Goal: Task Accomplishment & Management: Manage account settings

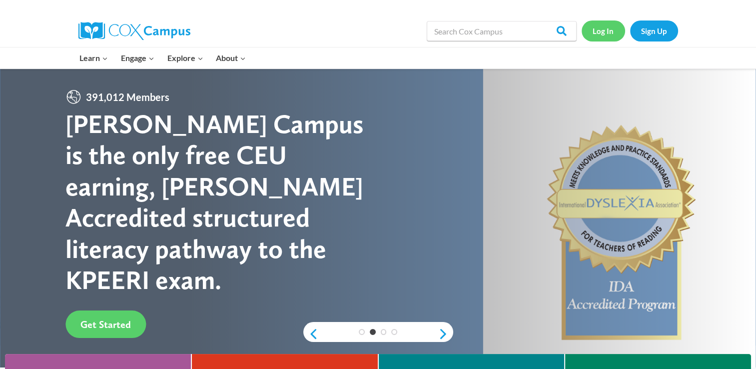
click at [610, 35] on link "Log In" at bounding box center [603, 30] width 43 height 20
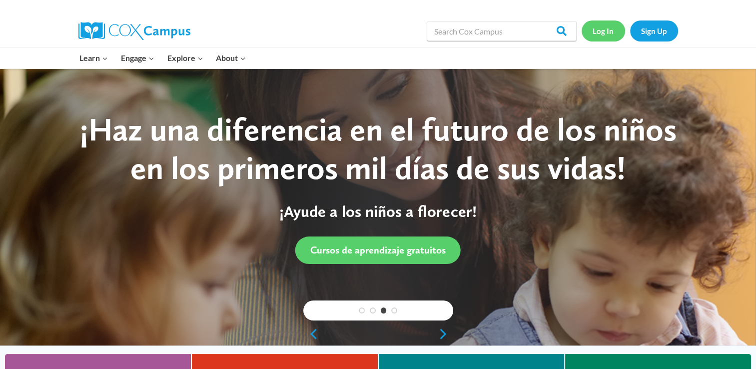
click at [610, 35] on link "Log In" at bounding box center [603, 30] width 43 height 20
click at [604, 25] on link "Log In" at bounding box center [603, 30] width 43 height 20
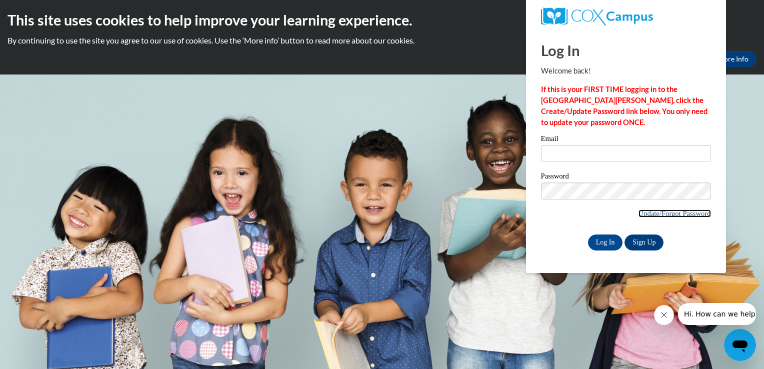
click at [690, 213] on link "Update/Forgot Password" at bounding box center [674, 213] width 72 height 8
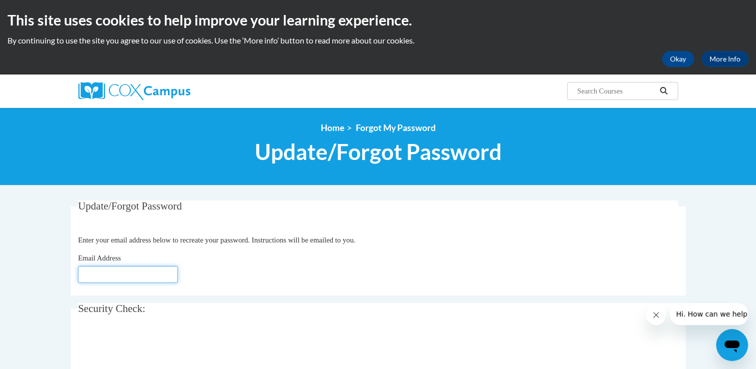
click at [114, 277] on input "Email Address" at bounding box center [128, 274] width 100 height 17
type input "vscarlettharris1990@gmail.com"
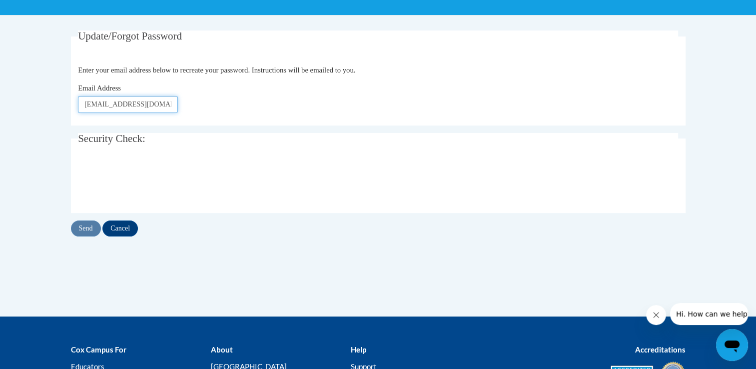
scroll to position [177, 0]
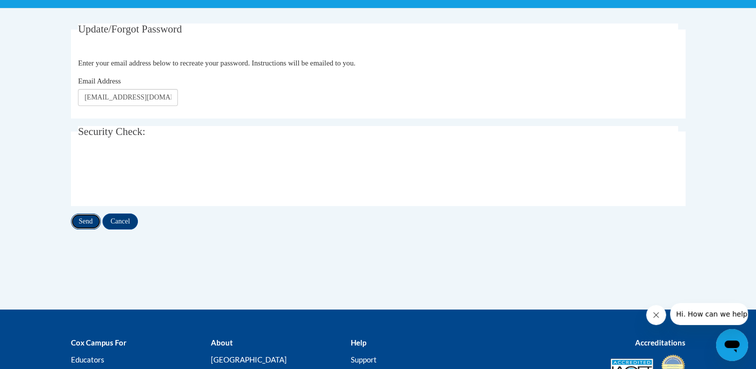
click at [88, 219] on input "Send" at bounding box center [86, 221] width 30 height 16
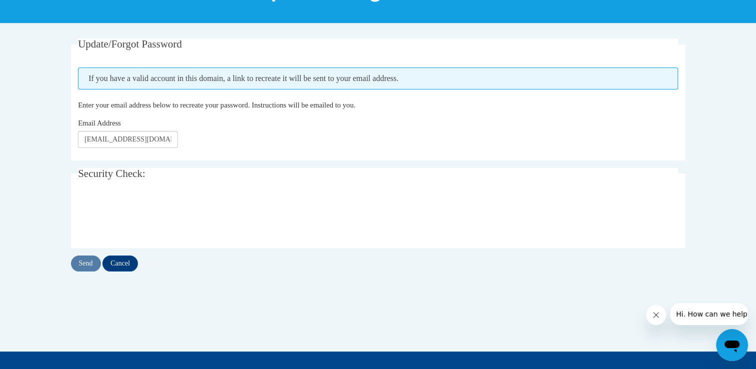
scroll to position [161, 0]
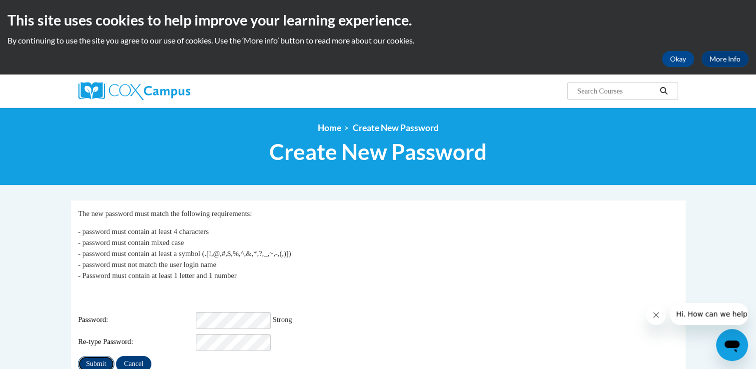
click at [90, 356] on input "Submit" at bounding box center [96, 364] width 36 height 16
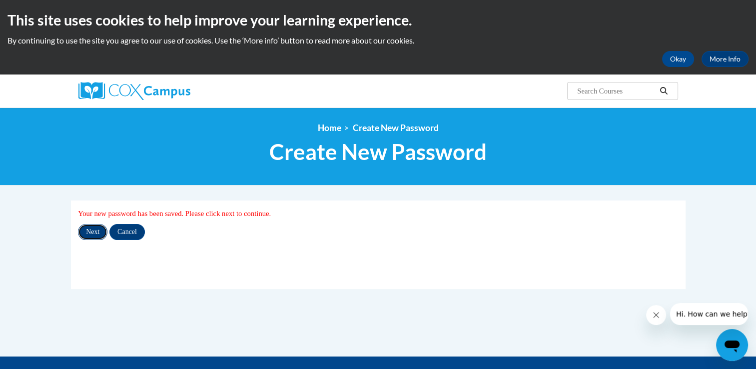
click at [90, 229] on input "Next" at bounding box center [92, 232] width 29 height 16
